Goal: Task Accomplishment & Management: Complete application form

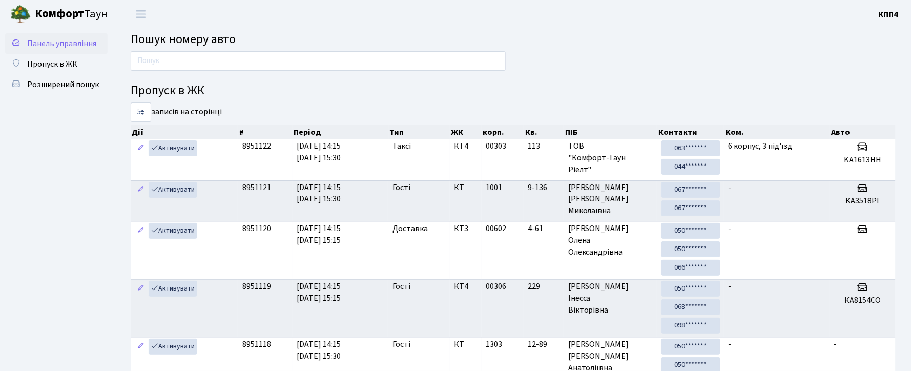
click at [84, 40] on span "Панель управління" at bounding box center [61, 43] width 69 height 11
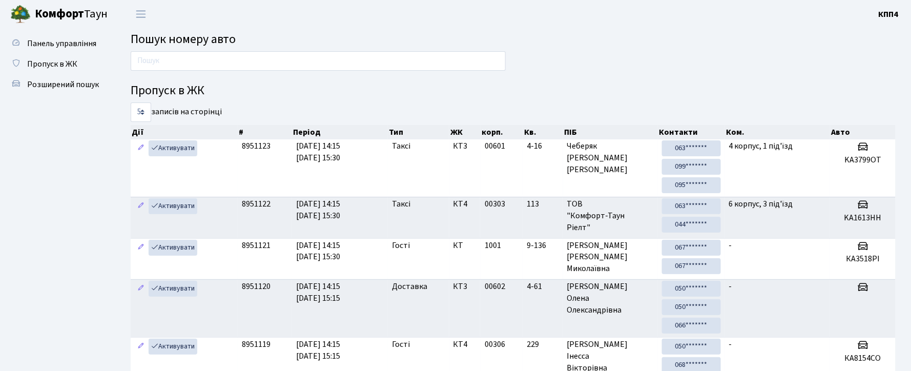
click at [814, 54] on div "Пропуск в ЖК 5 10 25 50 записів на сторінці Дії # Період Тип ЖК корп. Кв. ПІБ К…" at bounding box center [513, 278] width 780 height 454
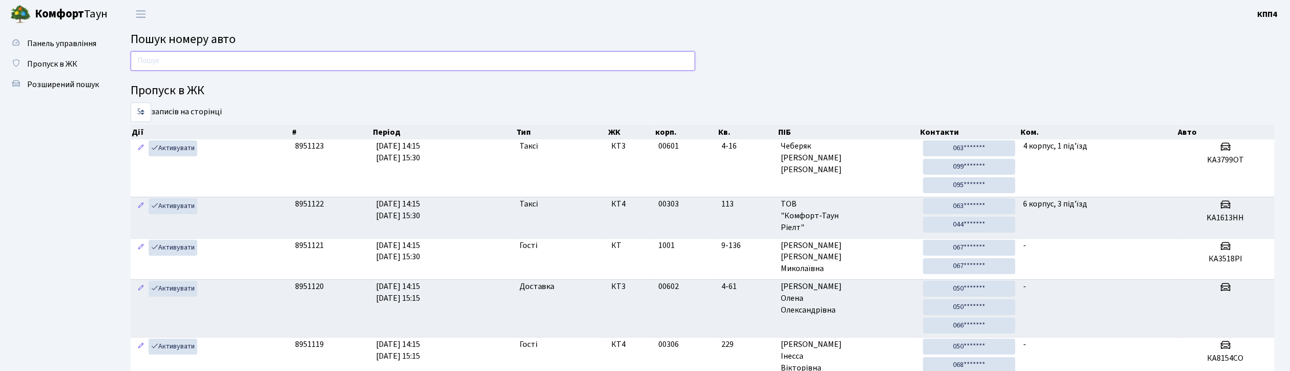
click at [150, 56] on input "text" at bounding box center [413, 60] width 564 height 19
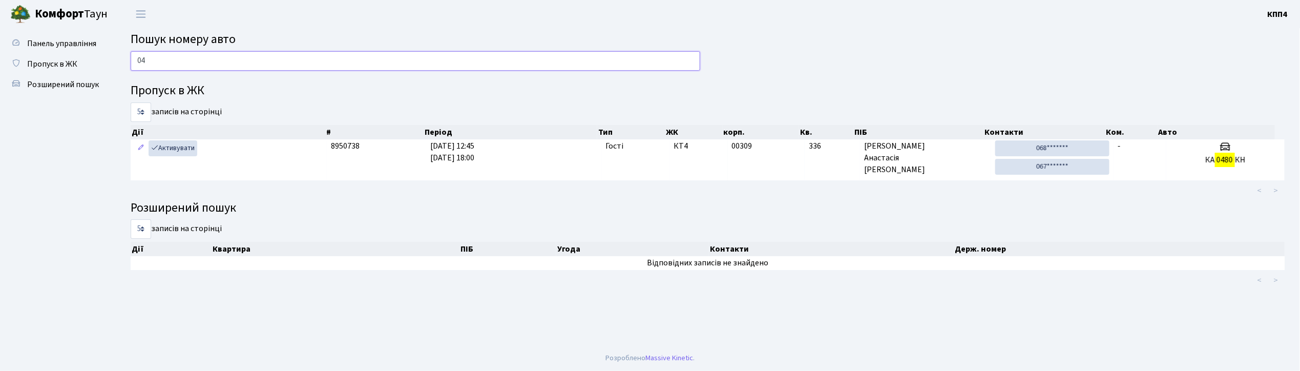
type input "0"
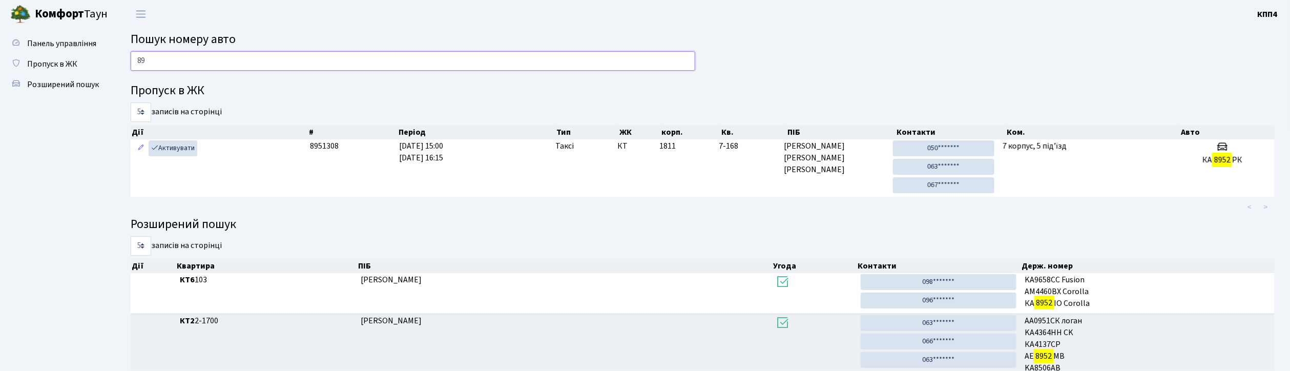
type input "8"
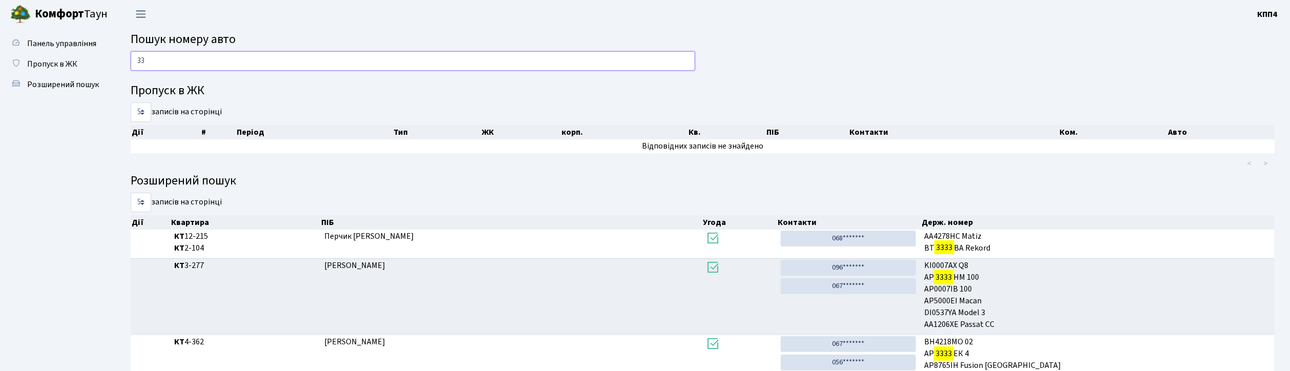
type input "3"
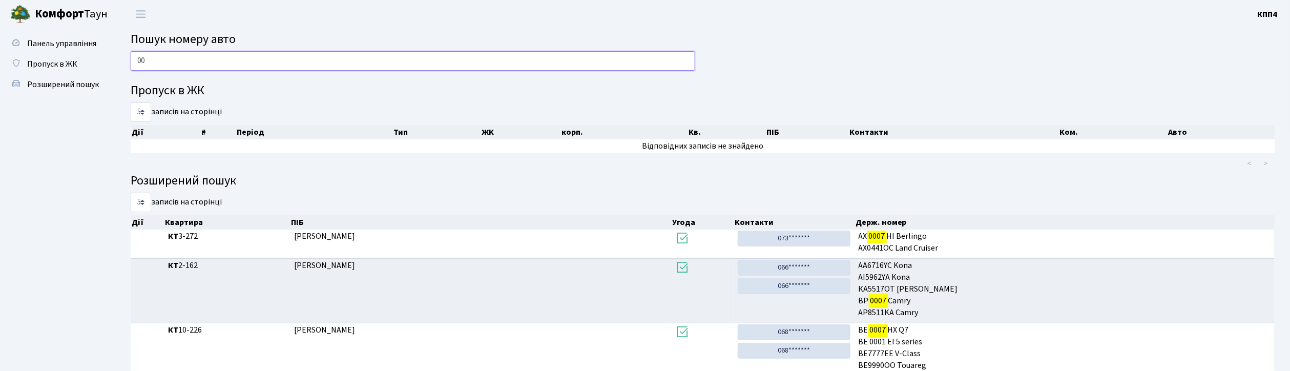
type input "0"
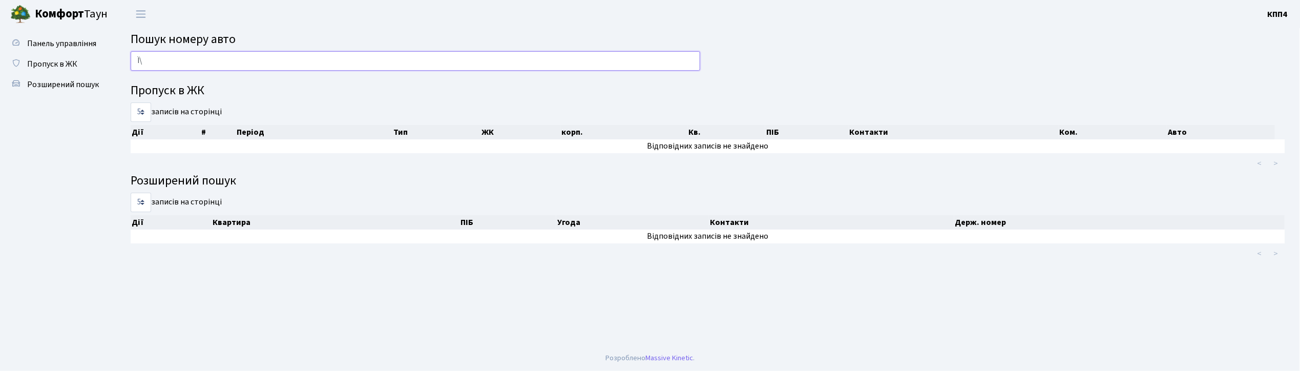
type input "Ї"
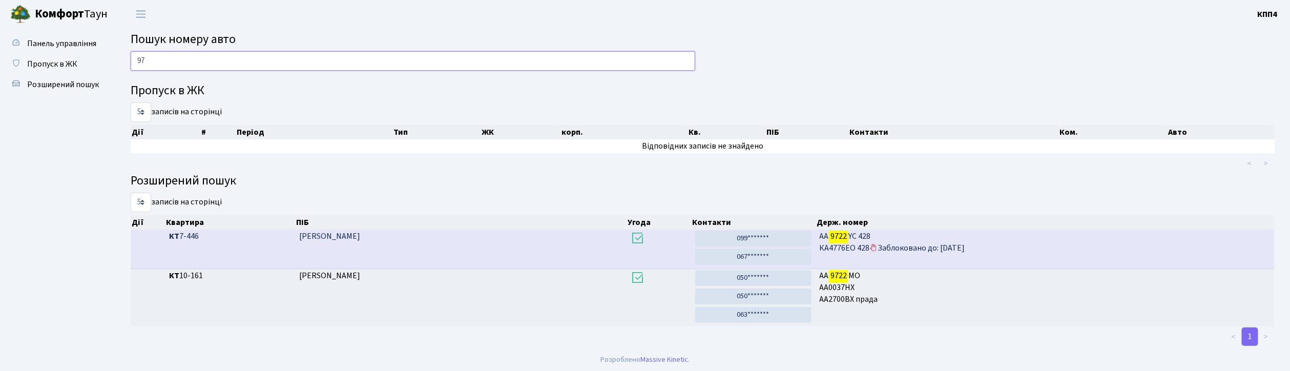
type input "9"
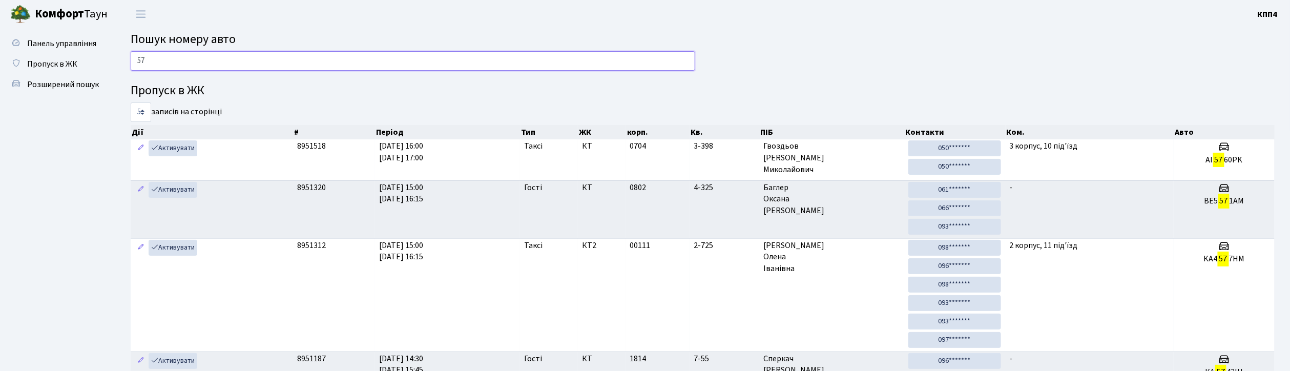
type input "5"
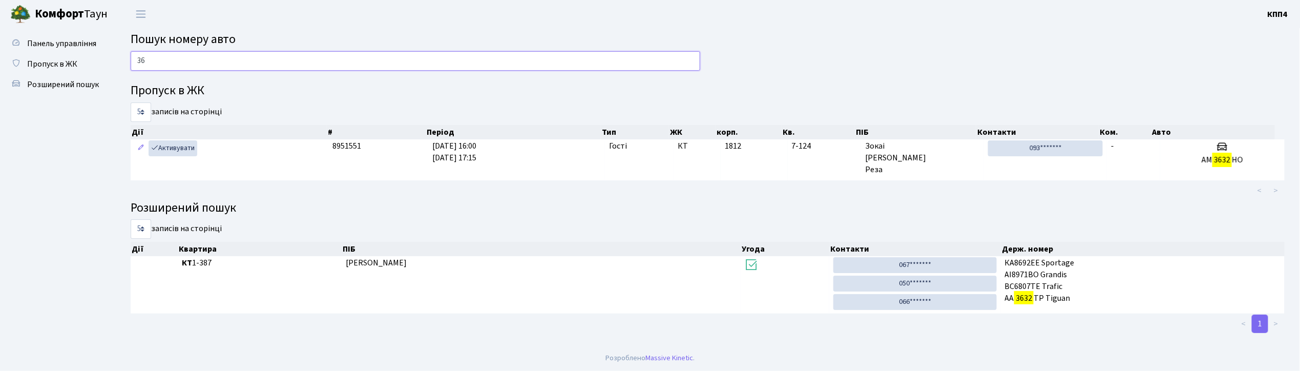
type input "3"
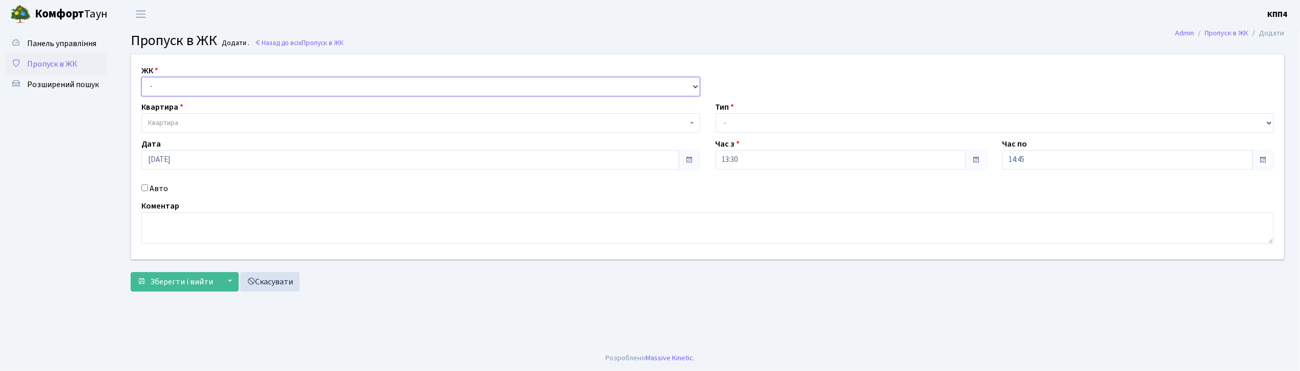
click at [171, 80] on select "- КТ, вул. Регенераторна, 4 КТ2, просп. Соборності, 17 КТ3, вул. Березнева, 16 …" at bounding box center [420, 86] width 559 height 19
select select "304"
click at [141, 77] on select "- КТ, вул. Регенераторна, 4 КТ2, просп. Соборності, 17 КТ3, вул. Березнева, 16 …" at bounding box center [420, 86] width 559 height 19
select select
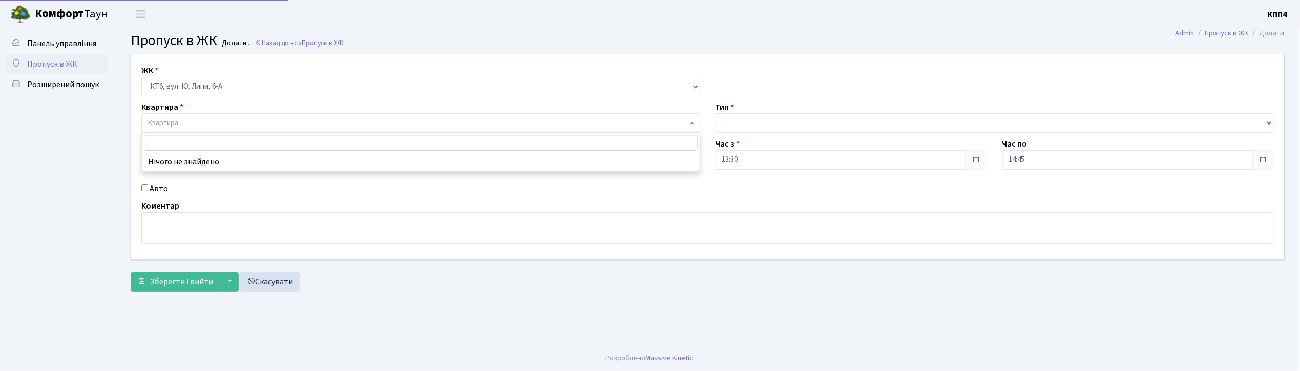
click at [169, 119] on span "Квартира" at bounding box center [163, 123] width 30 height 10
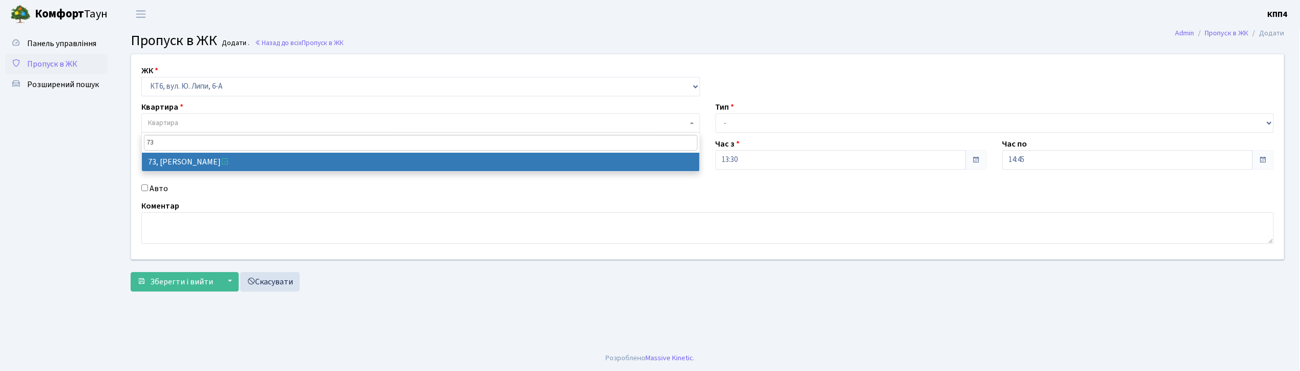
type input "73"
select select "17165"
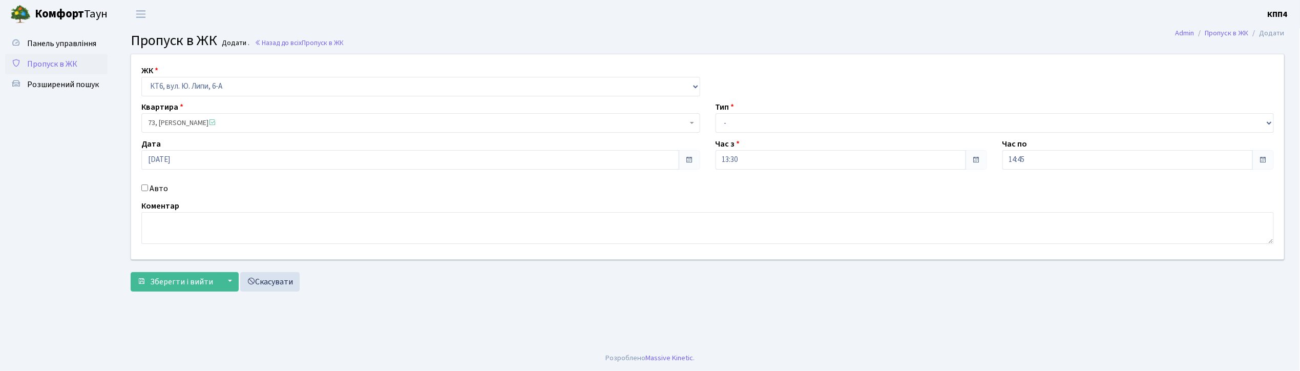
click at [144, 189] on input "Авто" at bounding box center [144, 187] width 7 height 7
checkbox input "true"
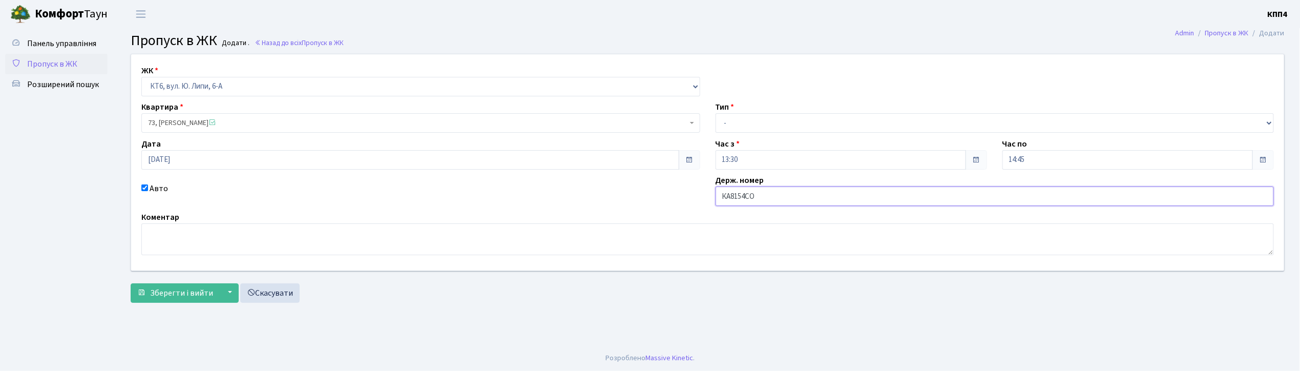
type input "КА8154СО"
click at [744, 126] on select "- Доставка Таксі Гості Сервіс" at bounding box center [995, 122] width 559 height 19
select select "2"
click at [716, 113] on select "- Доставка Таксі Гості Сервіс" at bounding box center [995, 122] width 559 height 19
click at [193, 291] on span "Зберегти і вийти" at bounding box center [181, 292] width 63 height 11
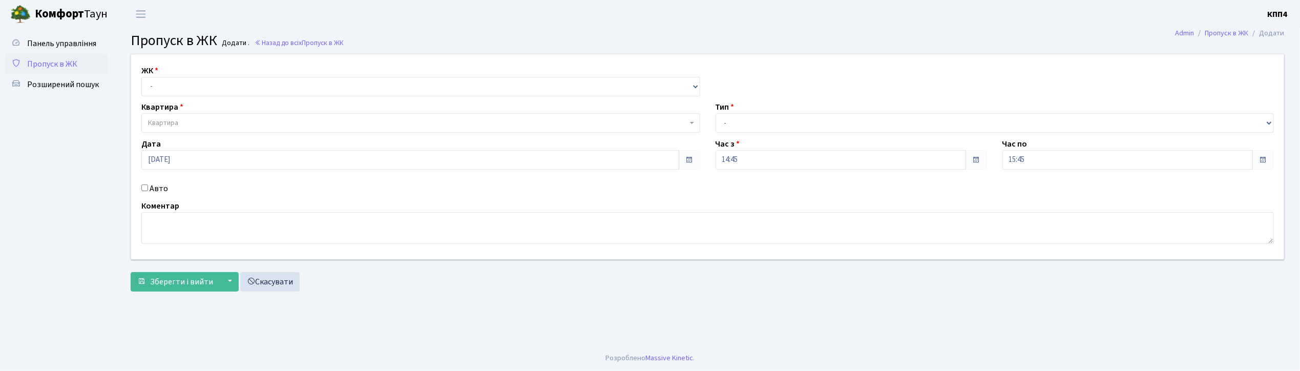
click at [147, 187] on input "Авто" at bounding box center [144, 187] width 7 height 7
checkbox input "true"
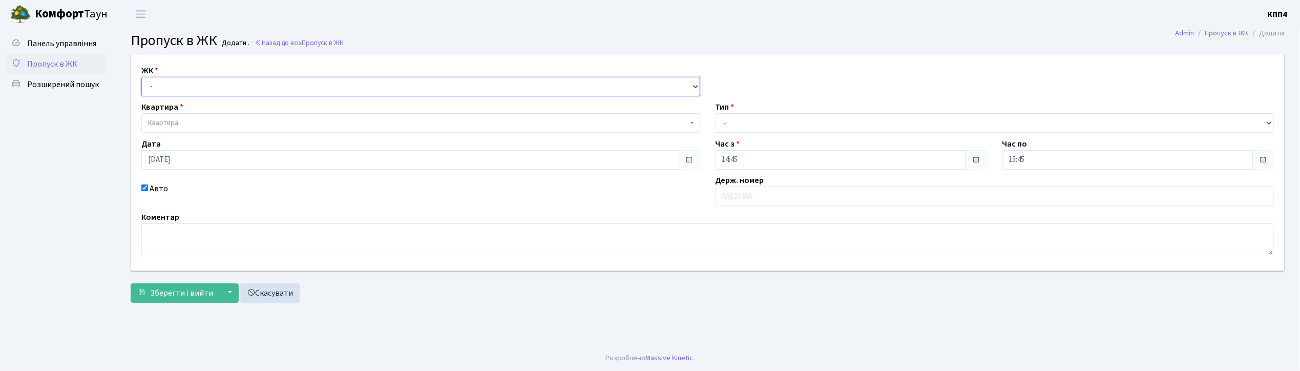
click at [148, 82] on select "- КТ, вул. Регенераторна, 4 КТ2, просп. Соборності, 17 КТ3, вул. Березнева, 16 …" at bounding box center [420, 86] width 559 height 19
select select "271"
click at [141, 77] on select "- КТ, вул. Регенераторна, 4 КТ2, просп. Соборності, 17 КТ3, вул. Березнева, 16 …" at bounding box center [420, 86] width 559 height 19
select select
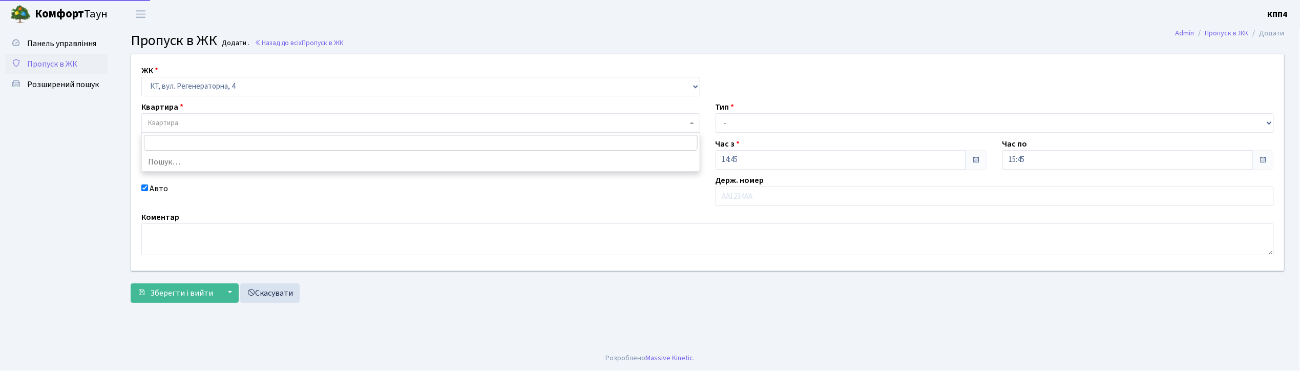
click at [160, 130] on span "Квартира" at bounding box center [420, 122] width 559 height 19
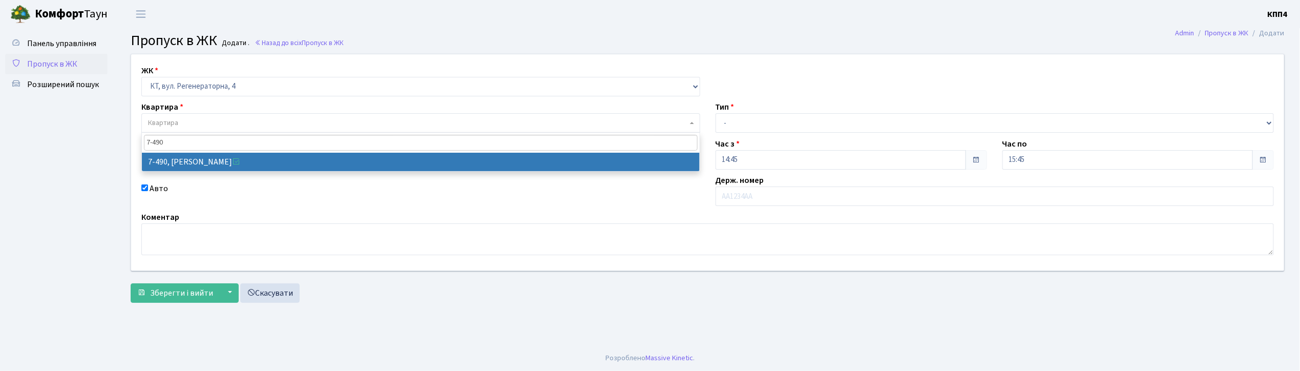
type input "7-490"
drag, startPoint x: 193, startPoint y: 160, endPoint x: 185, endPoint y: 160, distance: 7.7
select select "4707"
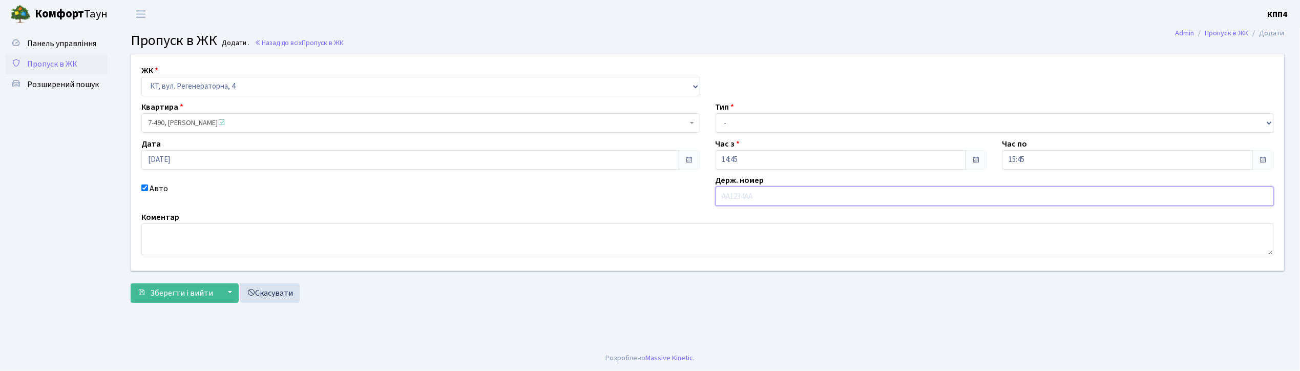
click at [727, 198] on input "text" at bounding box center [995, 195] width 559 height 19
type input "АР2980СО"
click at [733, 125] on select "- Доставка Таксі Гості Сервіс" at bounding box center [995, 122] width 559 height 19
select select "2"
click at [716, 113] on select "- Доставка Таксі Гості Сервіс" at bounding box center [995, 122] width 559 height 19
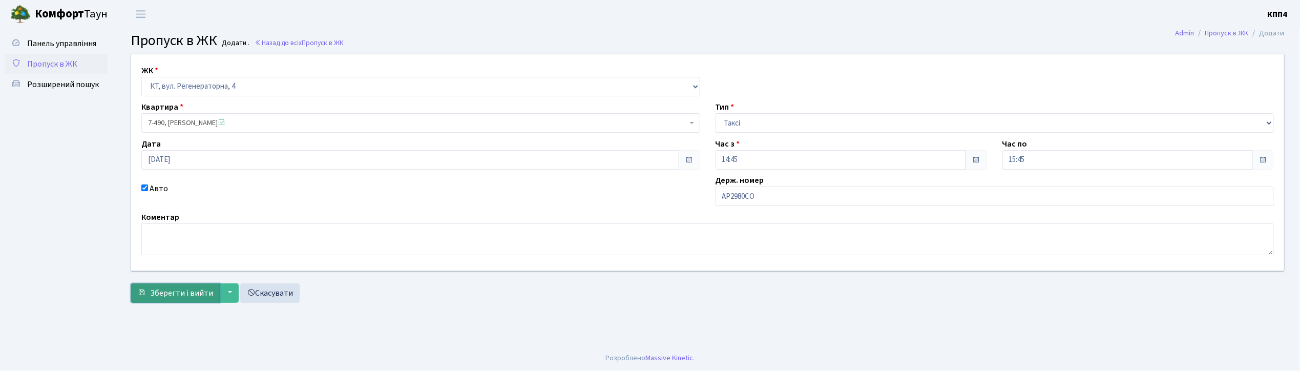
click at [187, 290] on span "Зберегти і вийти" at bounding box center [181, 292] width 63 height 11
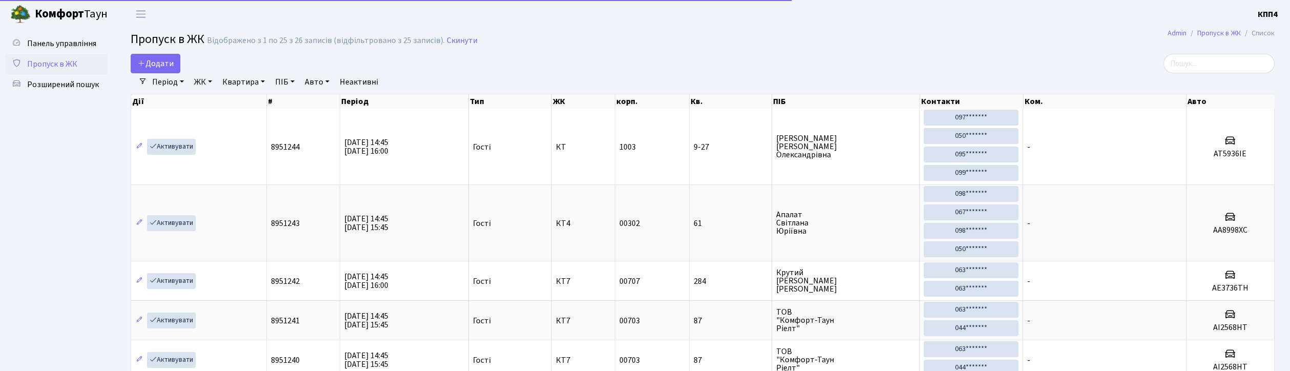
select select "25"
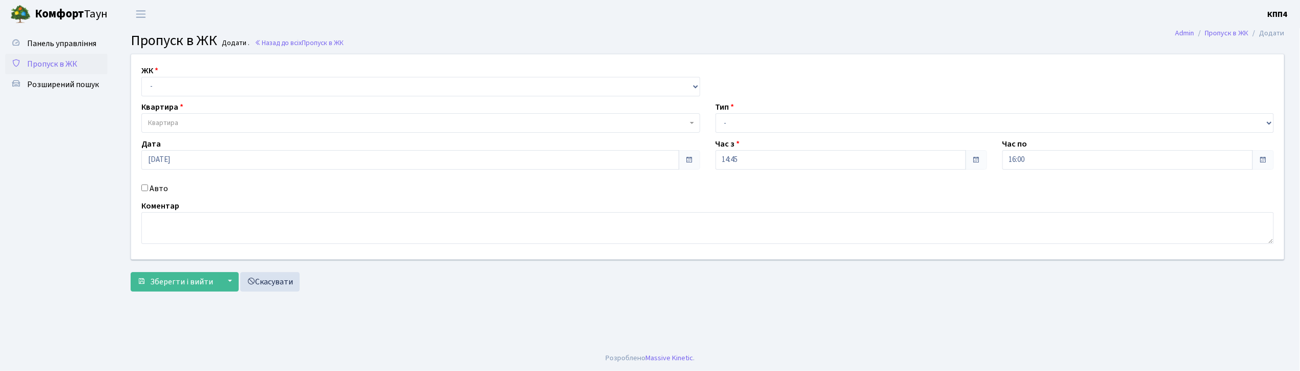
click at [144, 189] on input "Авто" at bounding box center [144, 187] width 7 height 7
checkbox input "true"
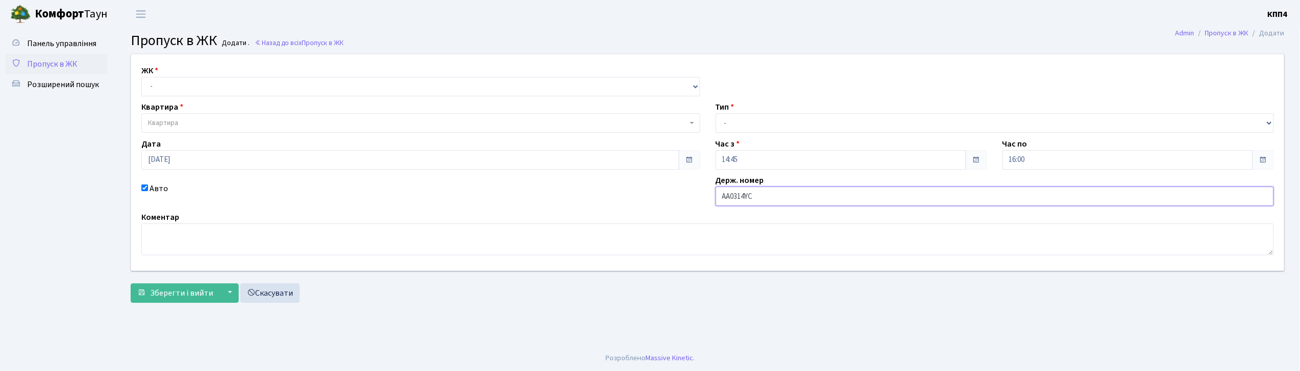
type input "АА0314YC"
click at [182, 82] on select "- КТ, вул. Регенераторна, 4 КТ2, просп. [STREET_ADDRESS] [STREET_ADDRESS] [PERS…" at bounding box center [420, 86] width 559 height 19
select select "271"
click at [141, 77] on select "- КТ, вул. Регенераторна, 4 КТ2, просп. [STREET_ADDRESS] [STREET_ADDRESS] [PERS…" at bounding box center [420, 86] width 559 height 19
select select
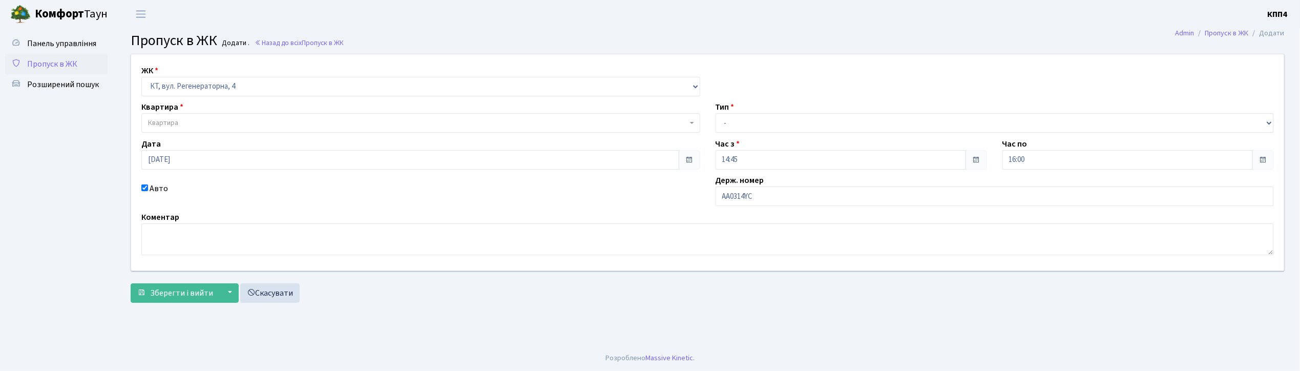
click at [179, 117] on span "Квартира" at bounding box center [420, 122] width 559 height 19
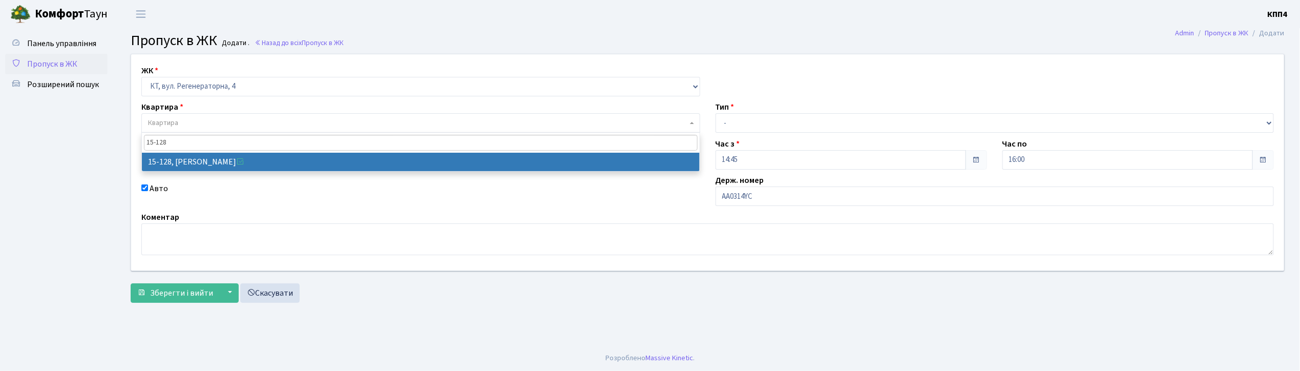
type input "15-128"
select select "8903"
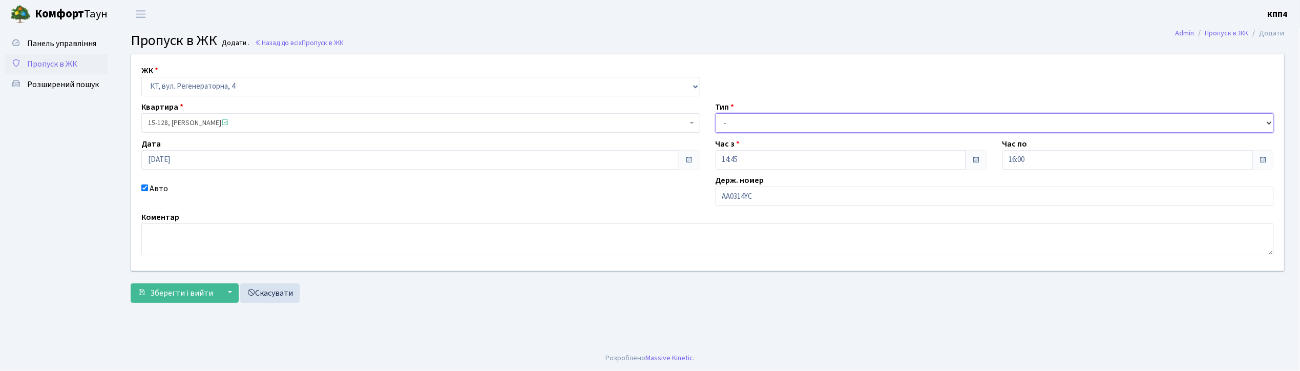
click at [722, 126] on select "- Доставка Таксі Гості Сервіс" at bounding box center [995, 122] width 559 height 19
select select "2"
click at [716, 113] on select "- Доставка Таксі Гості Сервіс" at bounding box center [995, 122] width 559 height 19
click at [187, 298] on span "Зберегти і вийти" at bounding box center [181, 292] width 63 height 11
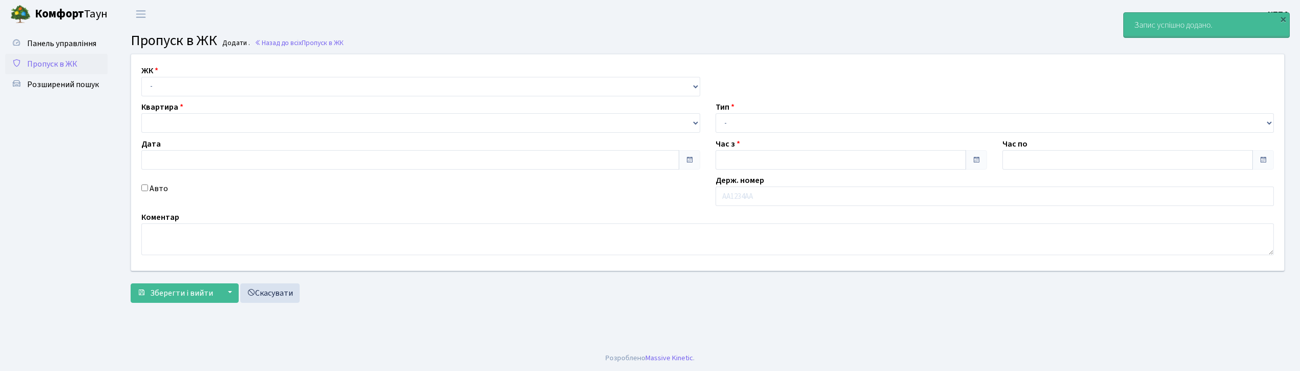
type input "[DATE]"
type input "15:15"
type input "16:15"
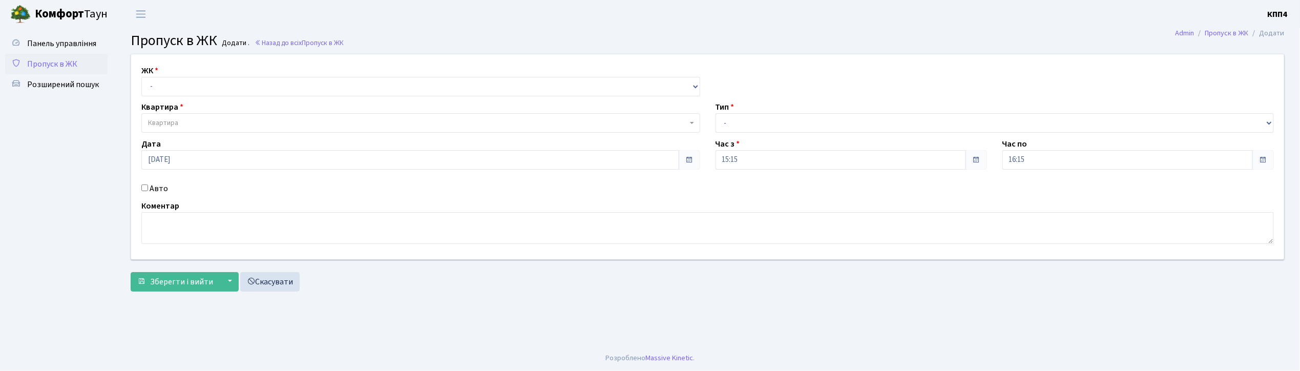
click at [144, 187] on input "Авто" at bounding box center [144, 187] width 7 height 7
checkbox input "true"
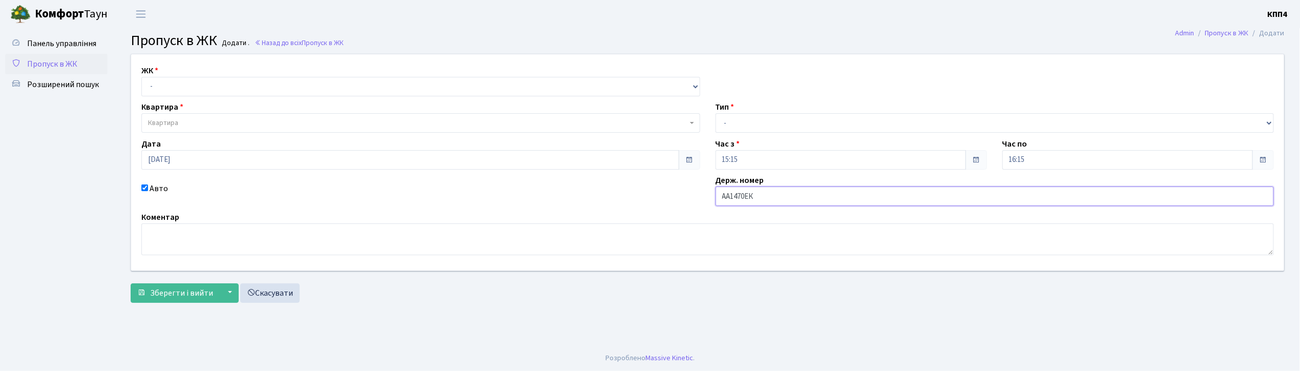
type input "АА1470ЕК"
click at [189, 78] on select "- КТ, вул. Регенераторна, 4 КТ2, просп. [STREET_ADDRESS] [STREET_ADDRESS] [PERS…" at bounding box center [420, 86] width 559 height 19
select select "271"
click at [141, 77] on select "- КТ, вул. Регенераторна, 4 КТ2, просп. [STREET_ADDRESS] [STREET_ADDRESS] [PERS…" at bounding box center [420, 86] width 559 height 19
select select
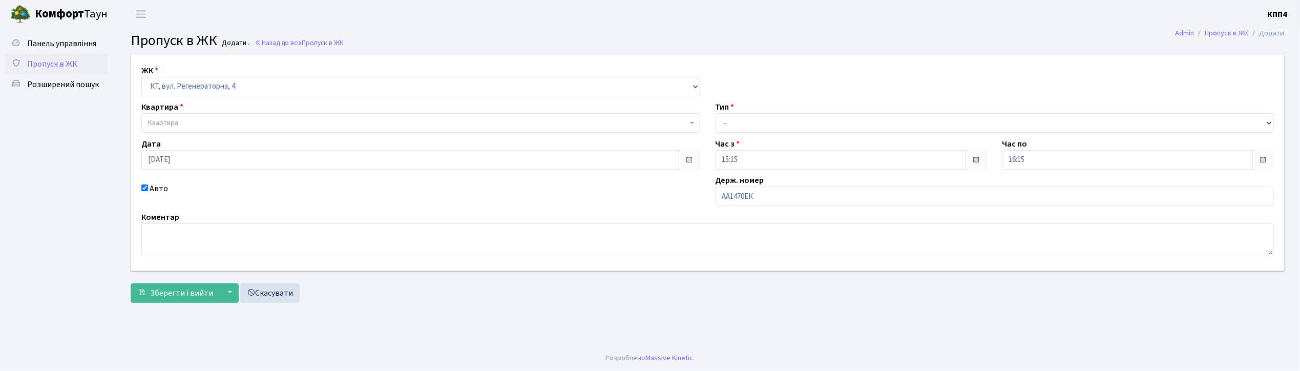
click at [177, 120] on span "Квартира" at bounding box center [163, 123] width 30 height 10
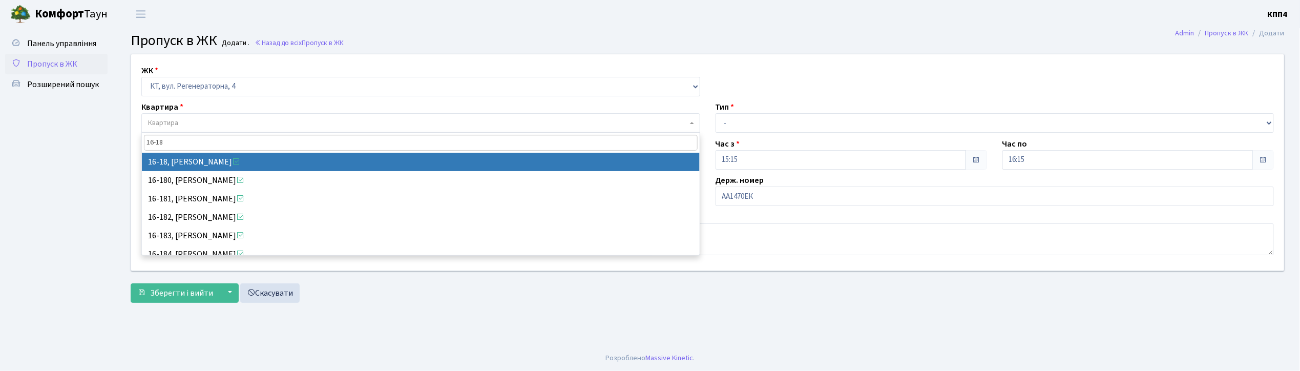
type input "16-18"
select select "8579"
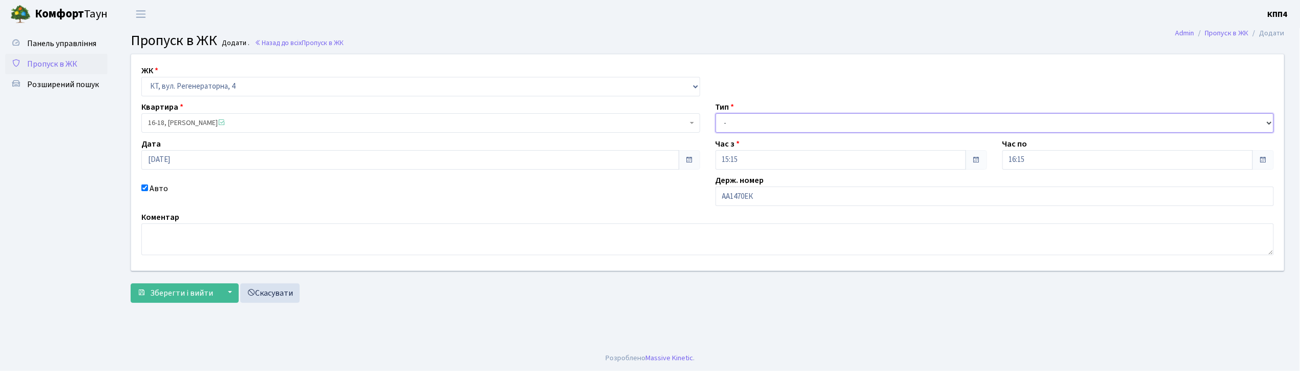
click at [740, 128] on select "- Доставка Таксі Гості Сервіс" at bounding box center [995, 122] width 559 height 19
select select "1"
click at [716, 113] on select "- Доставка Таксі Гості Сервіс" at bounding box center [995, 122] width 559 height 19
click at [169, 291] on span "Зберегти і вийти" at bounding box center [181, 292] width 63 height 11
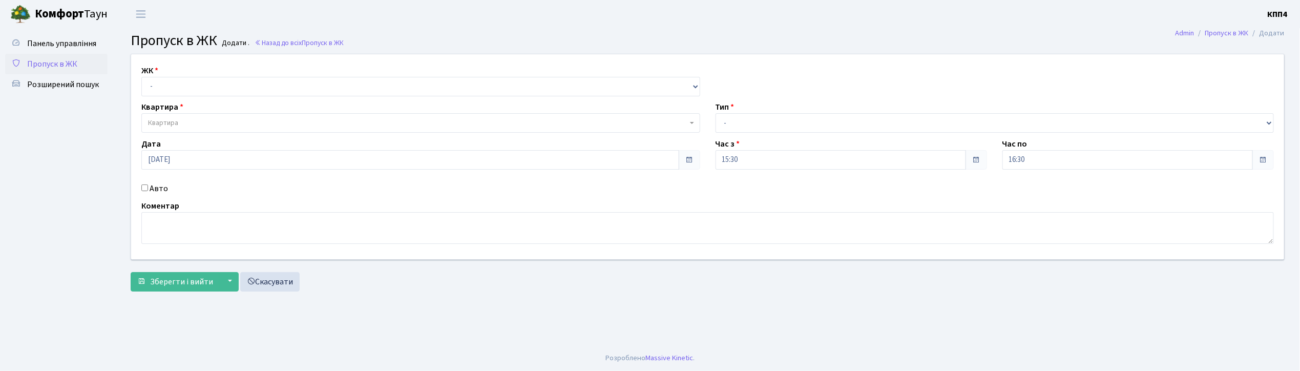
click at [144, 185] on input "Авто" at bounding box center [144, 187] width 7 height 7
checkbox input "true"
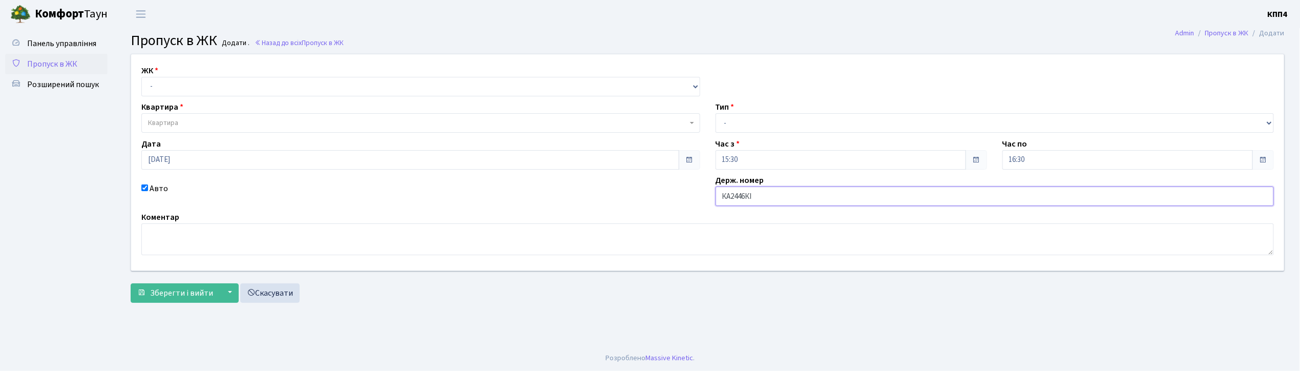
type input "КА2446КІ"
click at [181, 89] on select "- КТ, вул. Регенераторна, 4 КТ2, просп. Соборності, 17 КТ3, вул. Березнева, 16 …" at bounding box center [420, 86] width 559 height 19
select select "271"
click at [141, 77] on select "- КТ, вул. Регенераторна, 4 КТ2, просп. Соборності, 17 КТ3, вул. Березнева, 16 …" at bounding box center [420, 86] width 559 height 19
select select
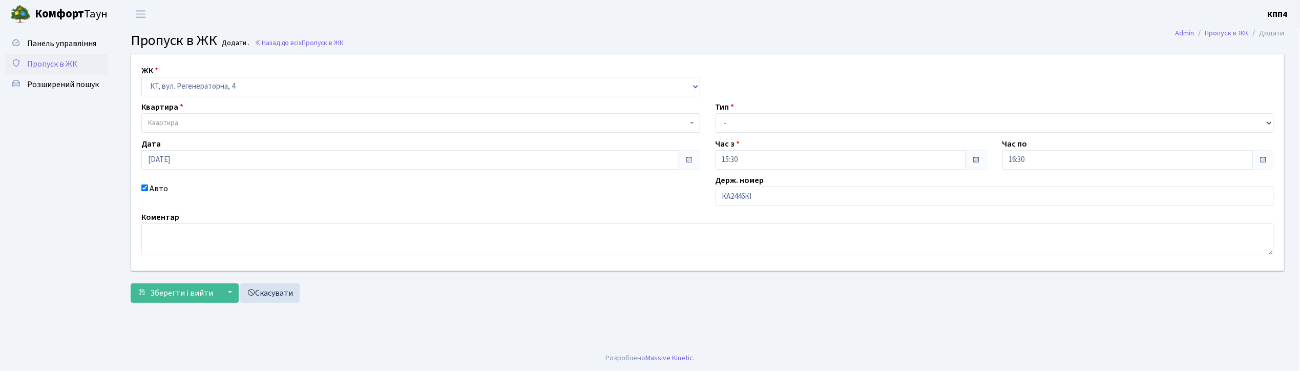
click at [179, 119] on span "Квартира" at bounding box center [417, 123] width 539 height 10
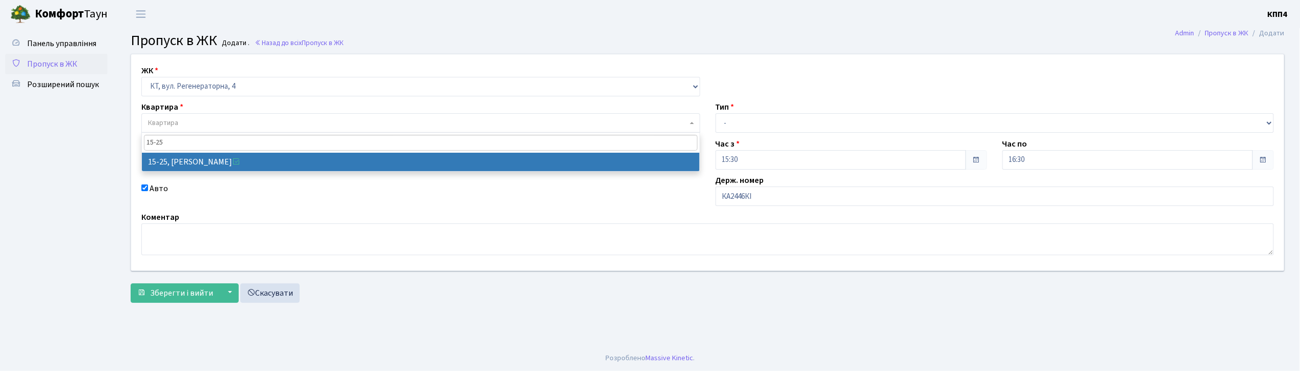
type input "15-25"
select select "8800"
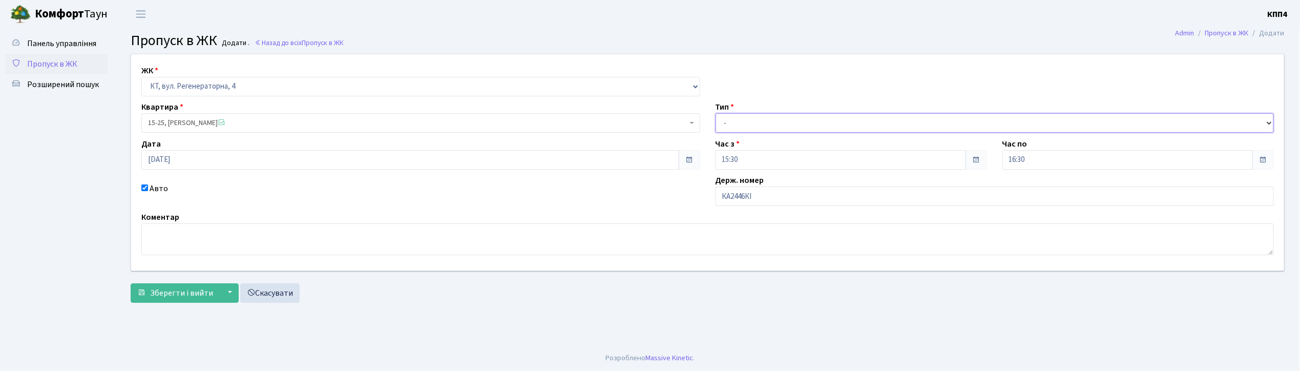
click at [746, 123] on select "- Доставка Таксі Гості Сервіс" at bounding box center [995, 122] width 559 height 19
select select "2"
click at [716, 113] on select "- Доставка Таксі Гості Сервіс" at bounding box center [995, 122] width 559 height 19
click at [173, 290] on span "Зберегти і вийти" at bounding box center [181, 292] width 63 height 11
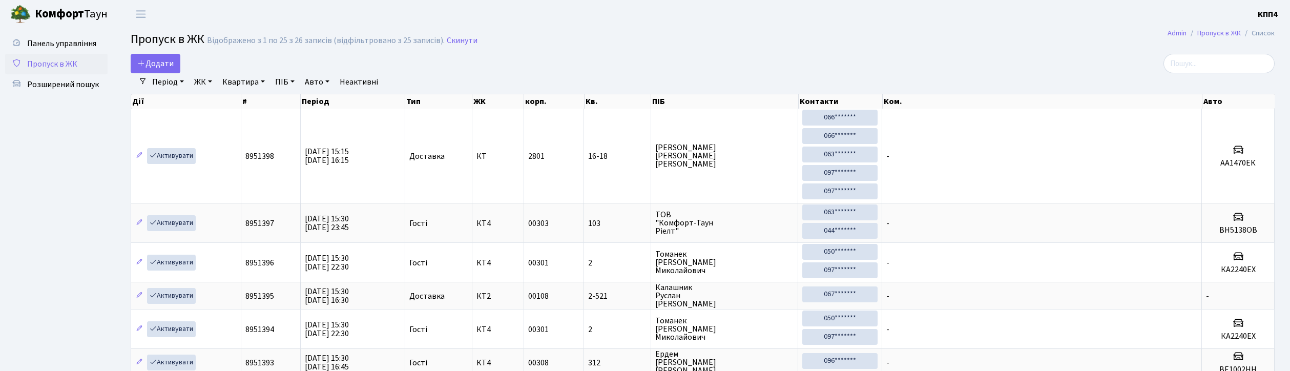
select select "25"
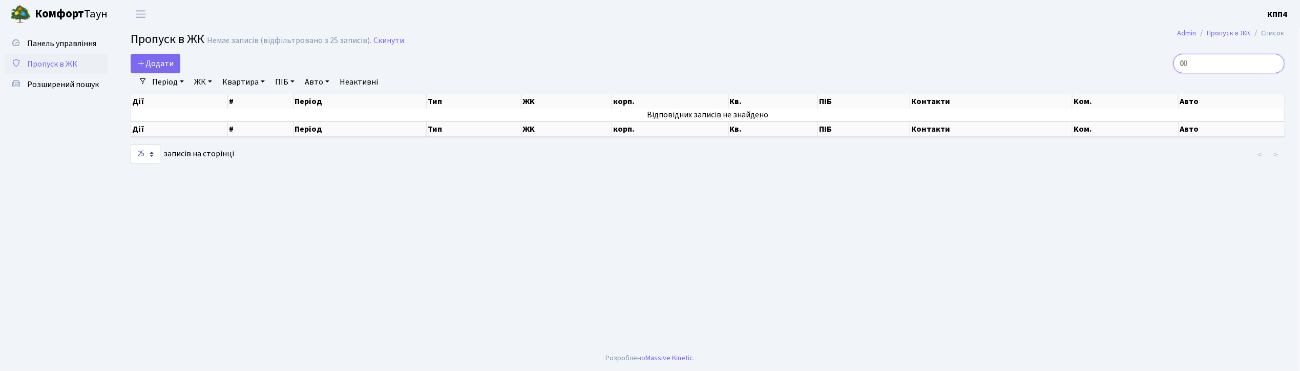
type input "0"
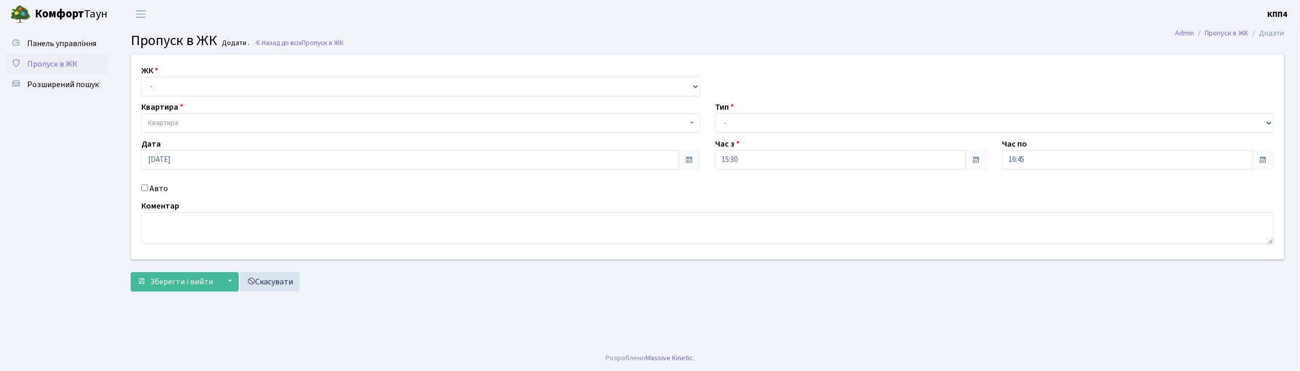
click at [144, 189] on input "Авто" at bounding box center [144, 187] width 7 height 7
checkbox input "true"
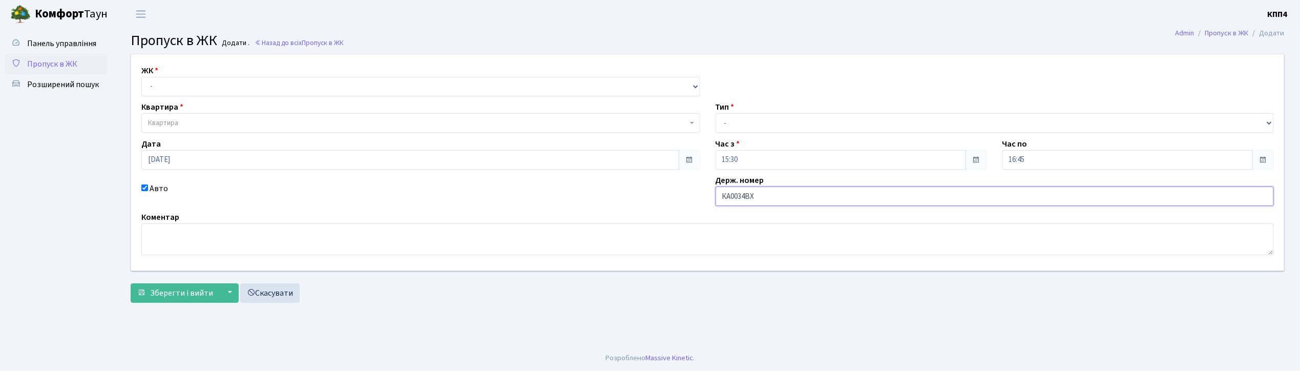
type input "КА0034ВХ"
click at [148, 80] on select "- КТ, вул. Регенераторна, 4 КТ2, просп. Соборності, 17 КТ3, вул. Березнева, 16 …" at bounding box center [420, 86] width 559 height 19
select select "271"
click at [141, 77] on select "- КТ, вул. Регенераторна, 4 КТ2, просп. Соборності, 17 КТ3, вул. Березнева, 16 …" at bounding box center [420, 86] width 559 height 19
select select
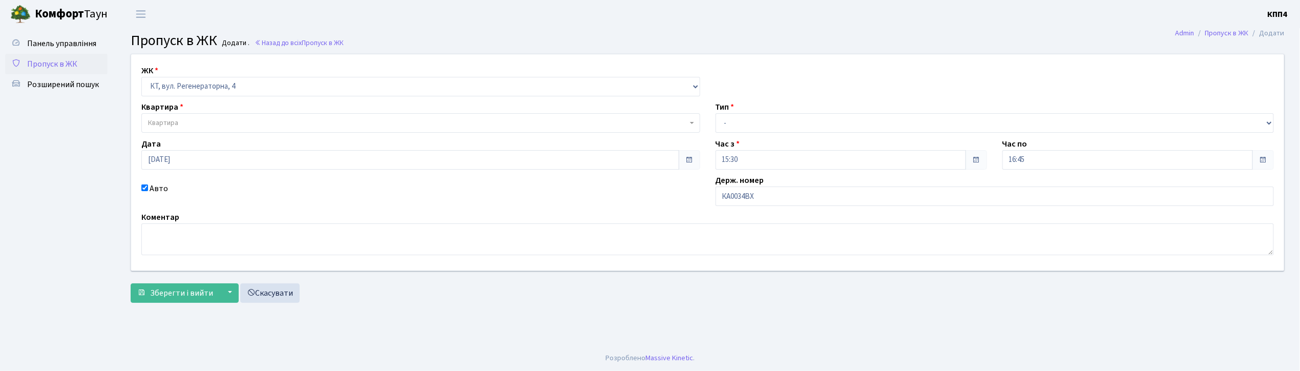
click at [155, 117] on span "Квартира" at bounding box center [420, 122] width 559 height 19
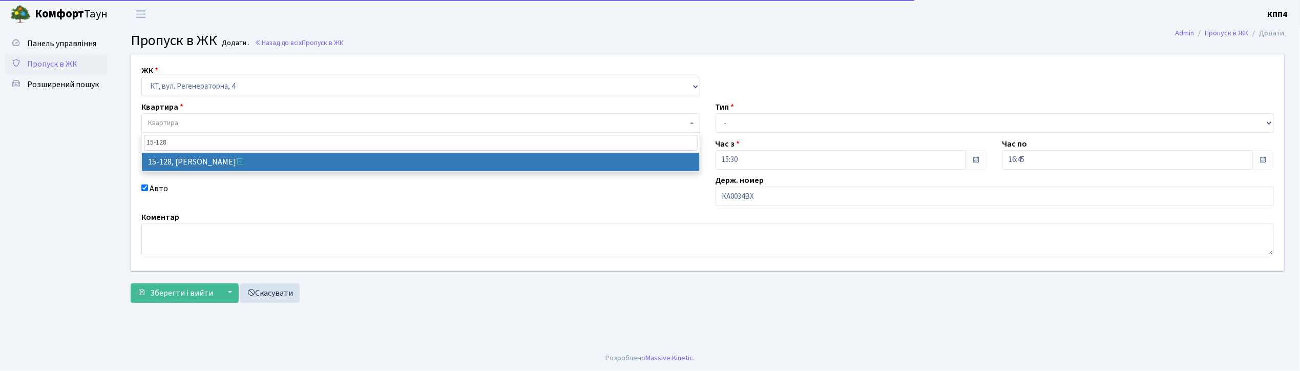
type input "15-128"
select select "8903"
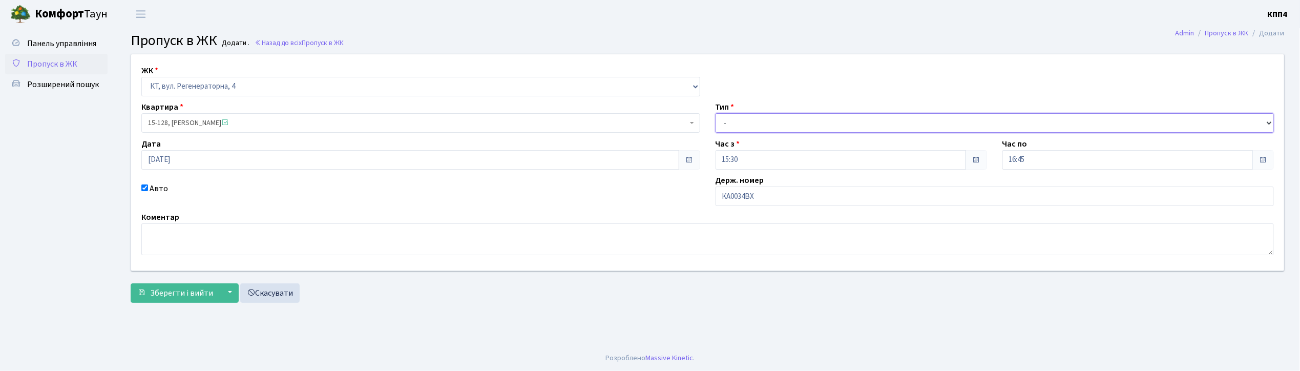
click at [730, 123] on select "- Доставка Таксі Гості Сервіс" at bounding box center [995, 122] width 559 height 19
select select "2"
click at [716, 113] on select "- Доставка Таксі Гості Сервіс" at bounding box center [995, 122] width 559 height 19
click at [200, 289] on span "Зберегти і вийти" at bounding box center [181, 292] width 63 height 11
